Goal: Book appointment/travel/reservation

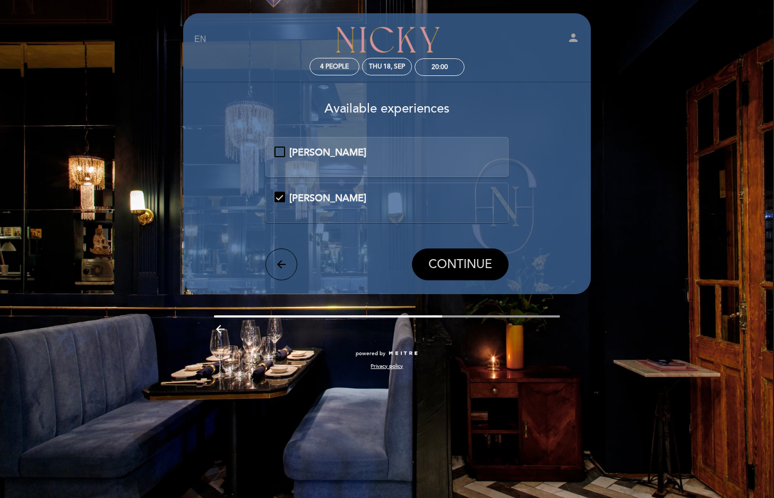
click at [445, 268] on span "CONTINUE" at bounding box center [460, 264] width 64 height 15
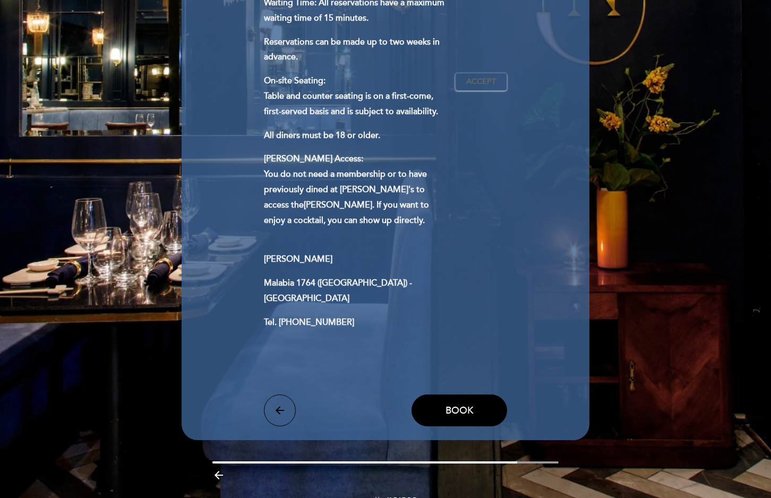
scroll to position [385, 0]
click at [451, 405] on span "Book" at bounding box center [459, 411] width 28 height 12
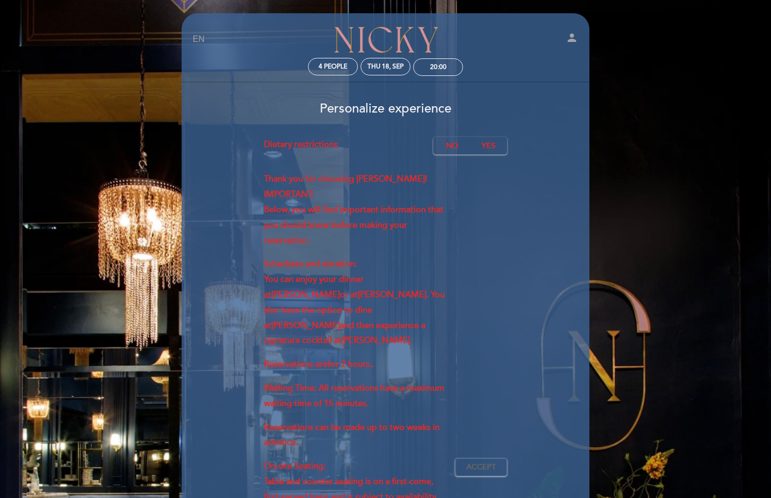
scroll to position [0, 0]
click at [454, 145] on label "No" at bounding box center [451, 146] width 37 height 18
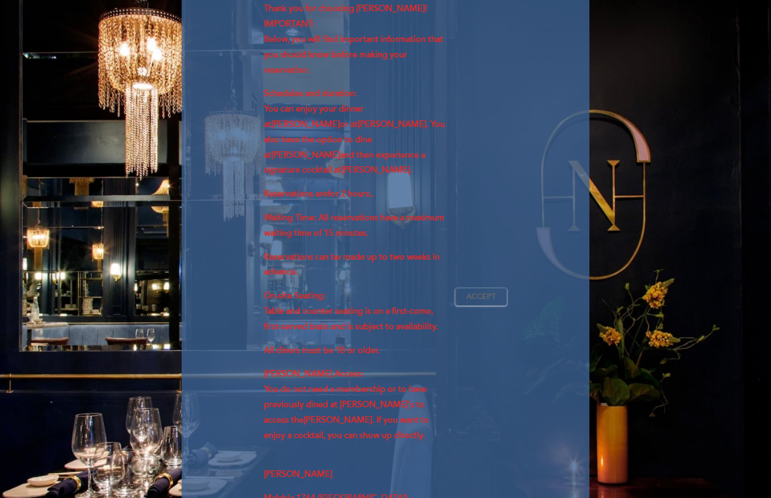
scroll to position [201, 0]
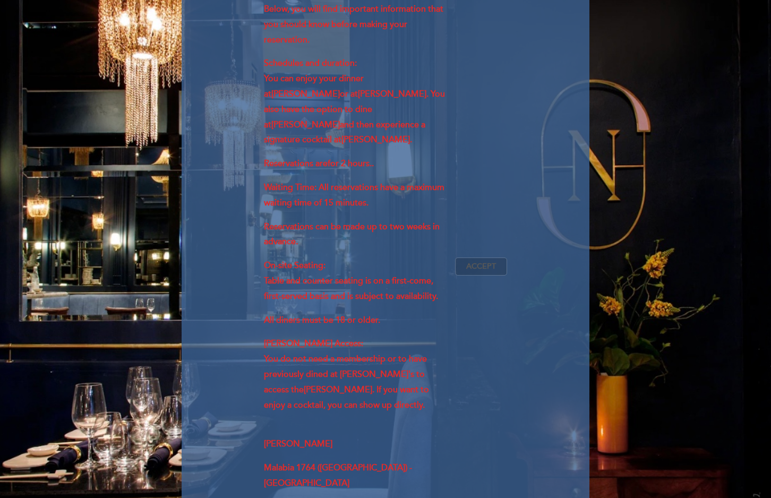
click at [469, 261] on span "Accept" at bounding box center [481, 266] width 30 height 11
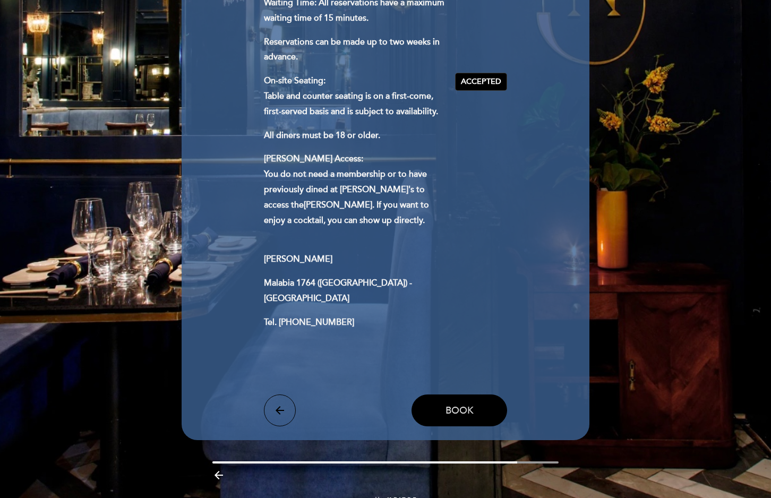
scroll to position [385, 0]
click at [456, 405] on span "Book" at bounding box center [459, 411] width 28 height 12
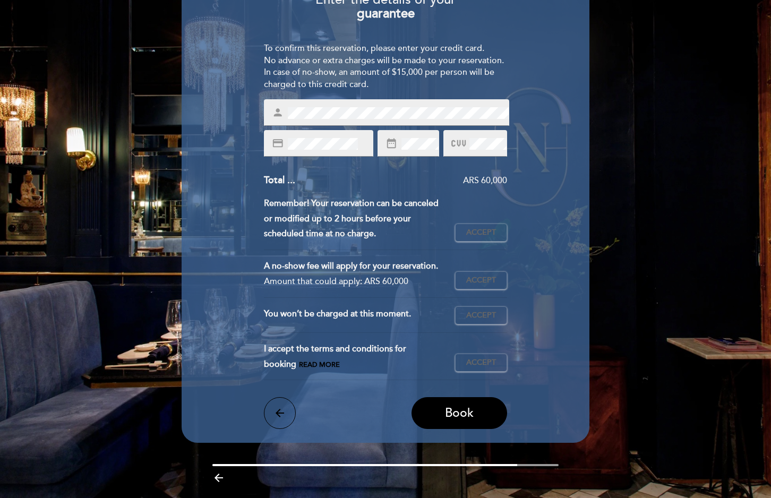
scroll to position [109, 0]
click at [480, 231] on span "Accept" at bounding box center [481, 232] width 30 height 11
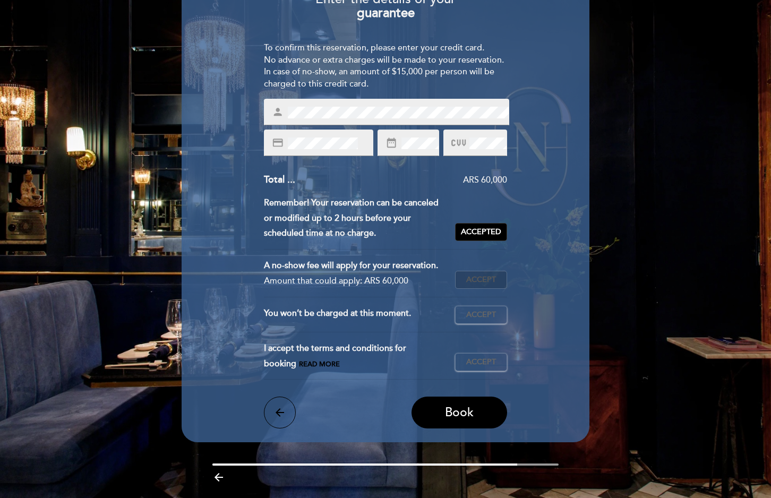
click at [485, 286] on span "Accept" at bounding box center [481, 279] width 30 height 11
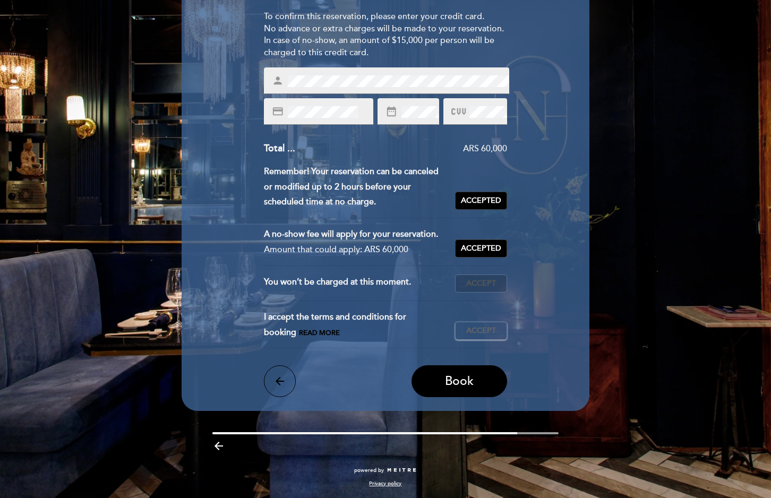
scroll to position [149, 0]
click at [487, 281] on span "Accept" at bounding box center [481, 283] width 30 height 11
click at [481, 331] on span "Accept" at bounding box center [481, 330] width 30 height 11
click at [472, 385] on span "Book" at bounding box center [459, 381] width 29 height 15
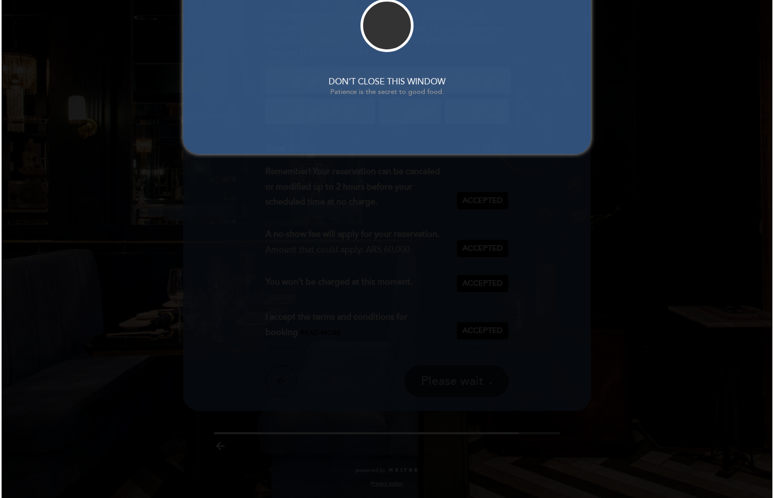
scroll to position [0, 0]
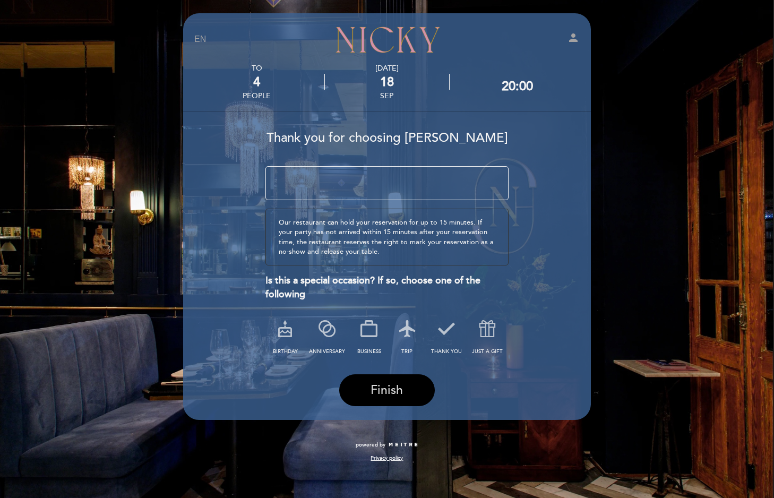
click at [381, 385] on span "Finish" at bounding box center [386, 390] width 32 height 15
